Goal: Obtain resource: Obtain resource

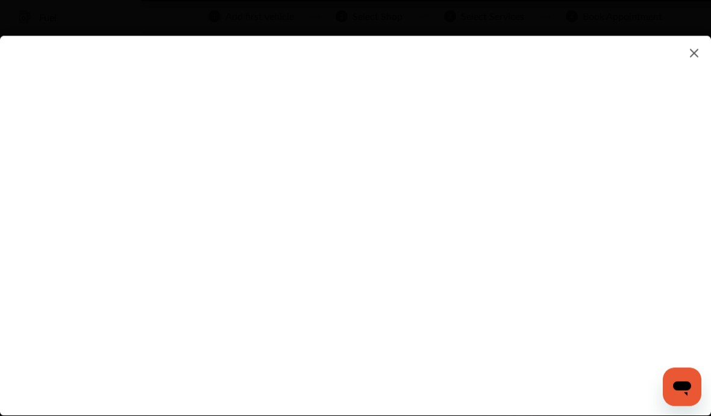
scroll to position [80, 0]
click at [234, 69] on flutter-view at bounding box center [355, 214] width 711 height 356
click at [215, 77] on flutter-view at bounding box center [355, 214] width 711 height 356
click at [235, 75] on flutter-view at bounding box center [355, 214] width 711 height 356
click at [234, 75] on flutter-view at bounding box center [355, 214] width 711 height 356
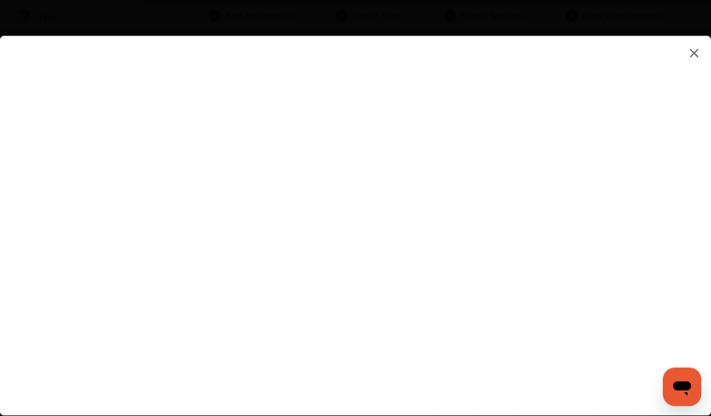
click at [213, 83] on flutter-view at bounding box center [355, 214] width 711 height 356
click at [155, 232] on flutter-view at bounding box center [355, 214] width 711 height 356
click at [154, 144] on flutter-view at bounding box center [355, 214] width 711 height 356
click at [163, 157] on flutter-view at bounding box center [355, 214] width 711 height 356
click at [189, 197] on flutter-view at bounding box center [355, 214] width 711 height 356
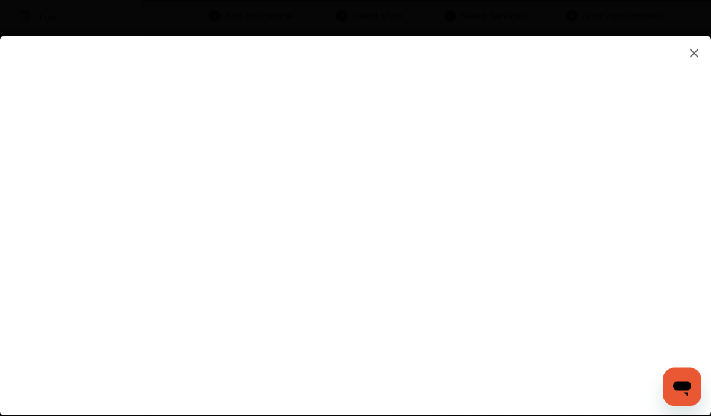
click at [84, 153] on flutter-view at bounding box center [355, 214] width 711 height 356
click at [269, 196] on flutter-view at bounding box center [355, 214] width 711 height 356
click at [262, 330] on flutter-view at bounding box center [355, 214] width 711 height 356
click at [192, 295] on flutter-view at bounding box center [355, 214] width 711 height 356
click at [519, 351] on flutter-view at bounding box center [355, 214] width 711 height 356
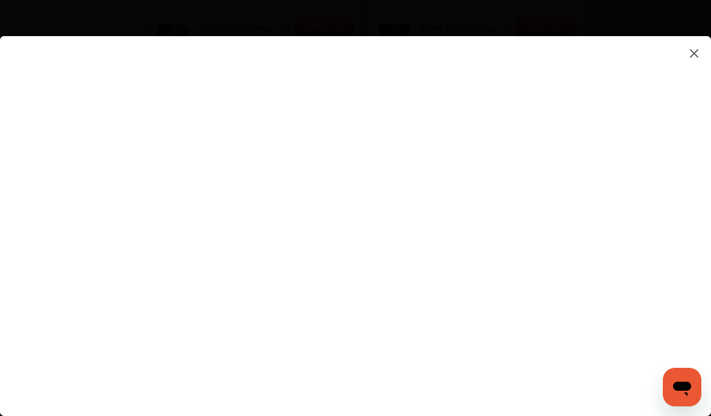
scroll to position [847, 0]
click at [648, 239] on flutter-view at bounding box center [355, 214] width 711 height 356
